Goal: Task Accomplishment & Management: Complete application form

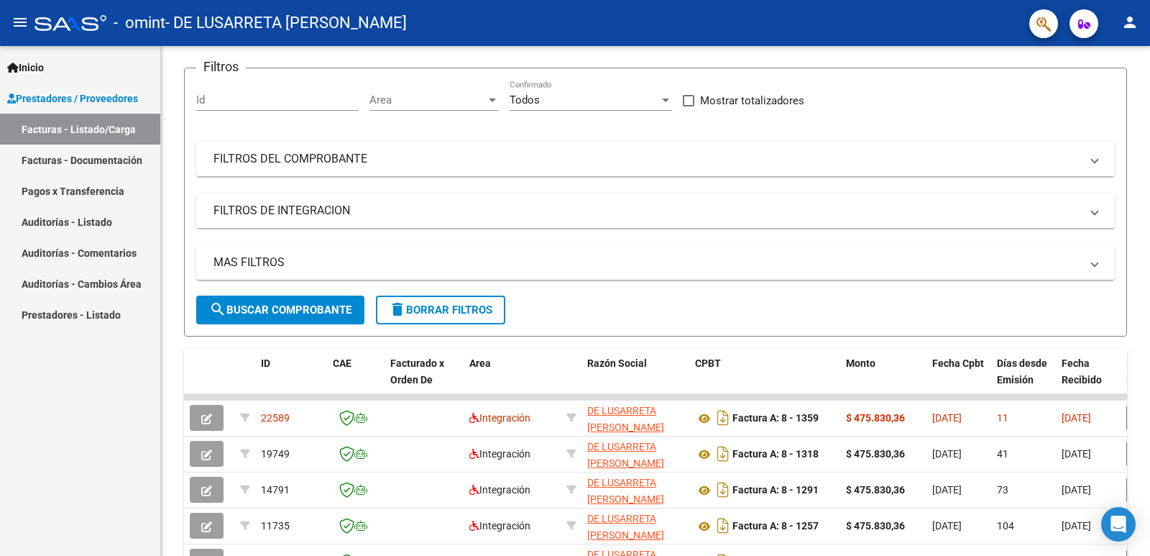
scroll to position [144, 0]
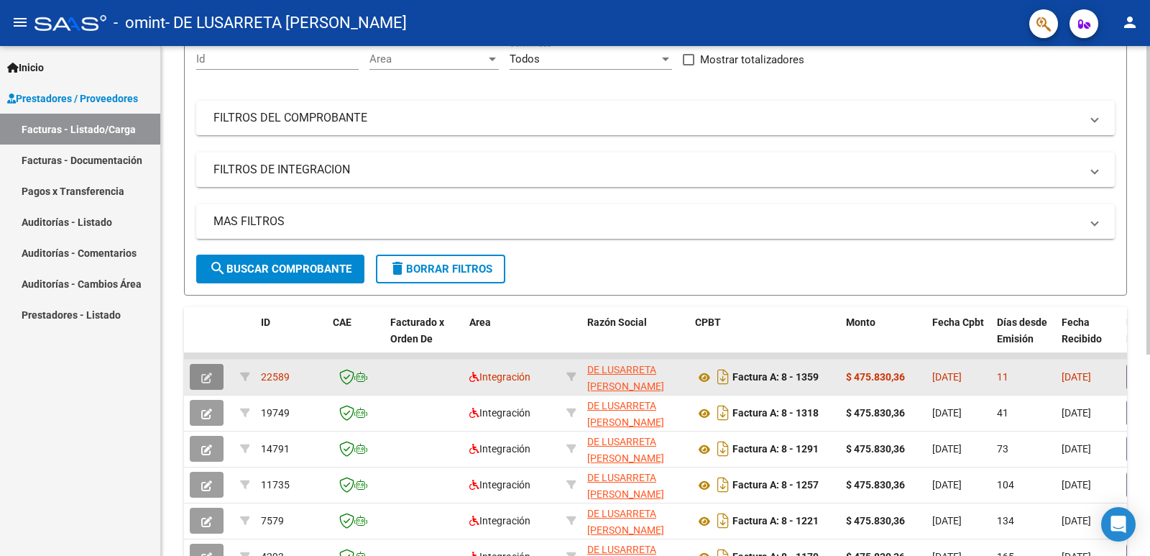
click at [206, 377] on icon "button" at bounding box center [206, 377] width 11 height 11
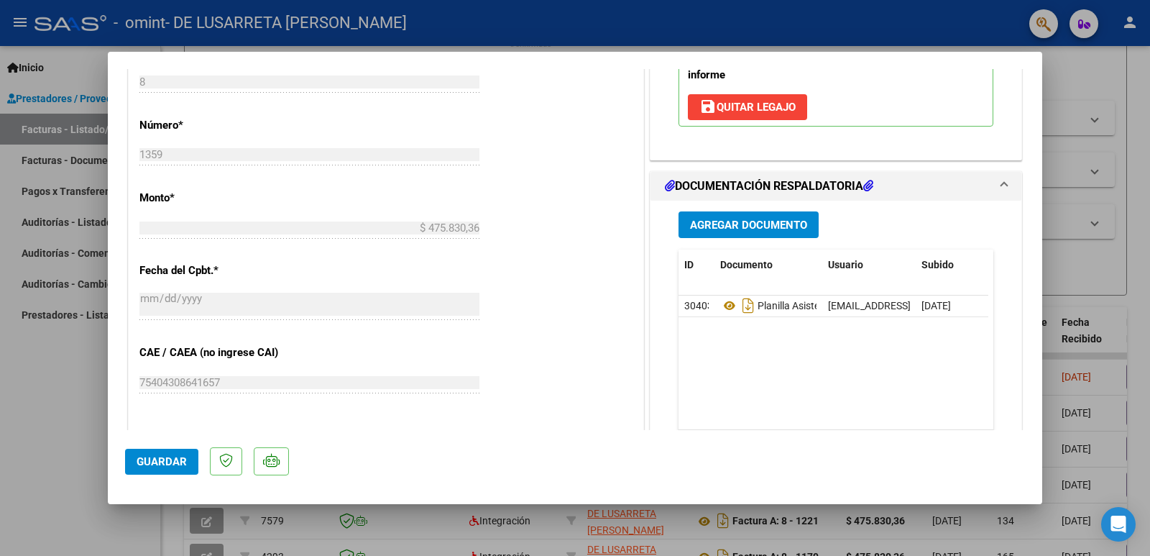
scroll to position [647, 0]
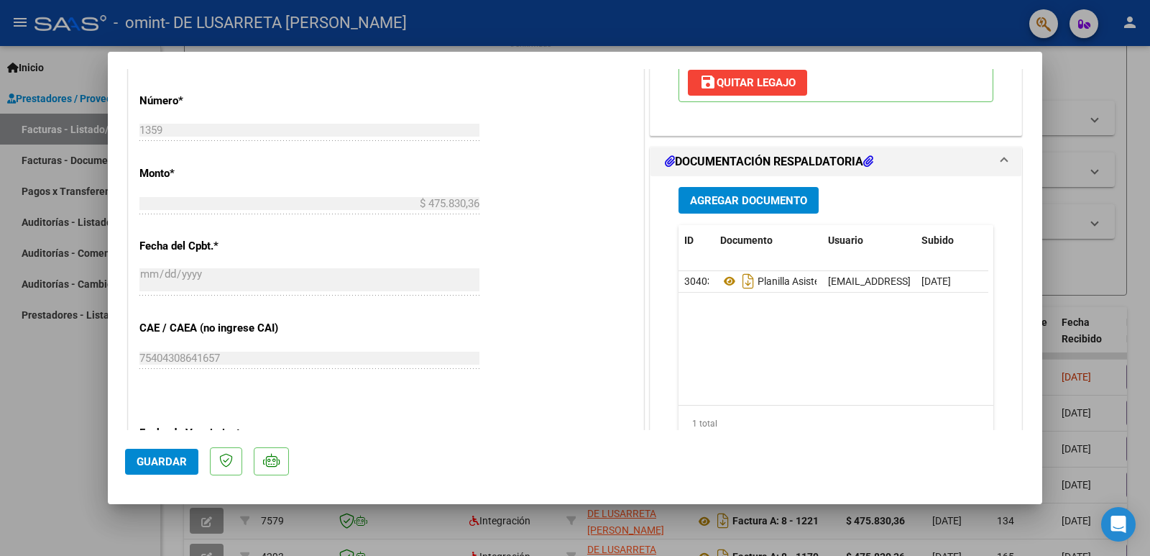
click at [25, 390] on div at bounding box center [575, 278] width 1150 height 556
type input "$ 0,00"
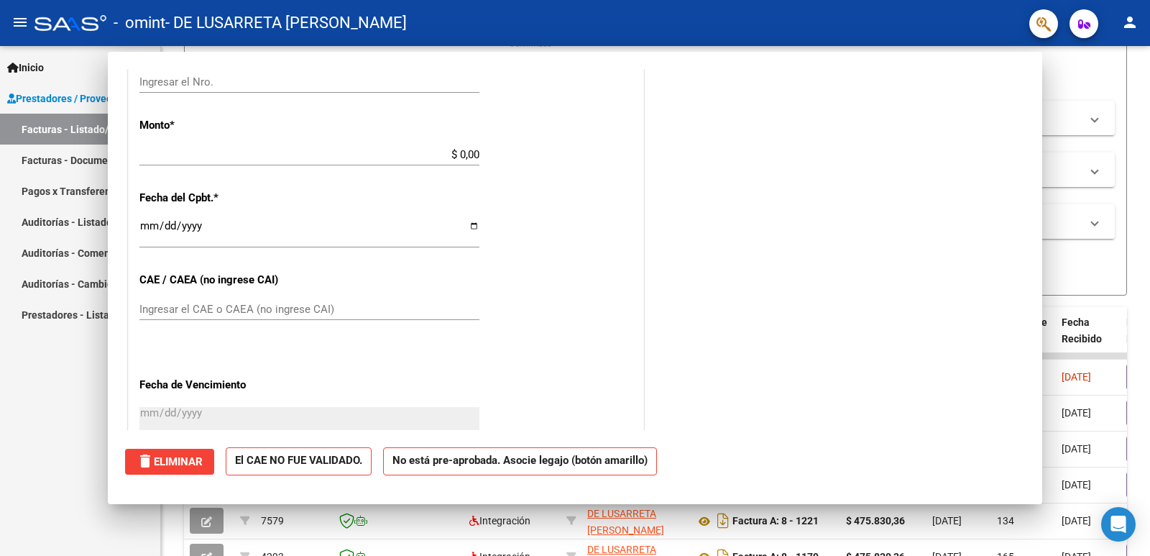
scroll to position [599, 0]
